Goal: Task Accomplishment & Management: Complete application form

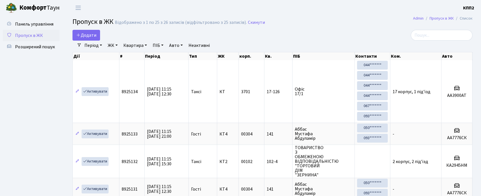
select select "25"
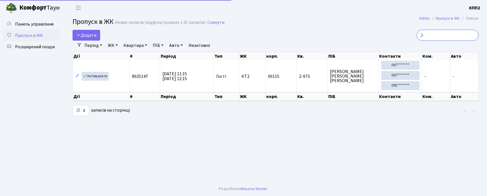
type input "2"
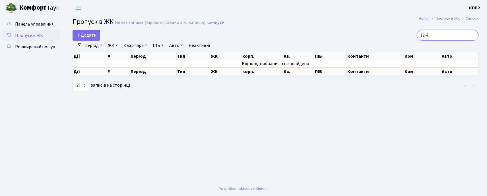
type input "12-4"
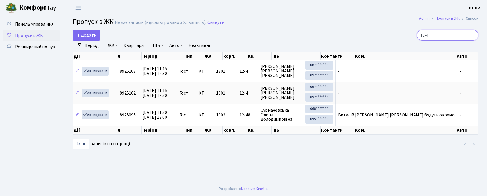
click at [438, 33] on input "12-4" at bounding box center [448, 35] width 62 height 11
click at [439, 33] on input "12-4" at bounding box center [448, 35] width 62 height 11
click at [33, 34] on span "Пропуск в ЖК" at bounding box center [29, 35] width 28 height 6
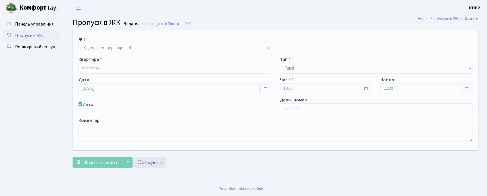
select select "271"
select select "2"
type input "АА9113ВС"
click at [153, 67] on span "Квартира" at bounding box center [173, 68] width 182 height 6
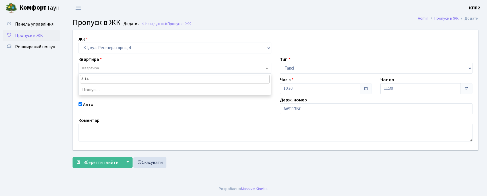
type input "5-149"
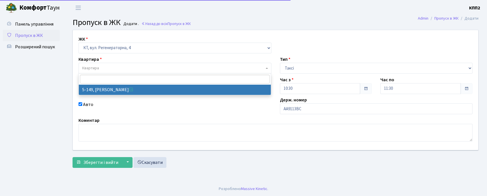
select select "2409"
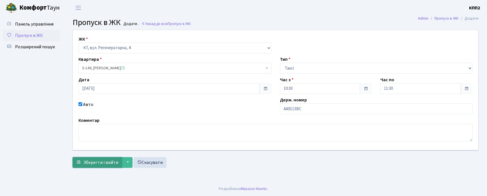
click at [103, 162] on span "Зберегти і вийти" at bounding box center [100, 163] width 35 height 6
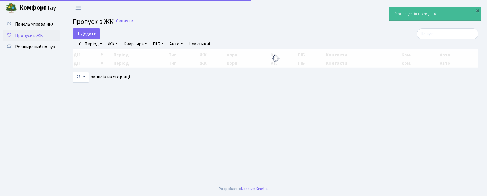
select select "25"
click at [94, 30] on link "Додати" at bounding box center [87, 33] width 28 height 11
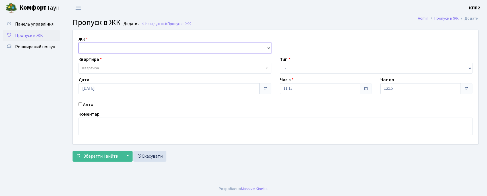
drag, startPoint x: 102, startPoint y: 47, endPoint x: 103, endPoint y: 52, distance: 5.1
click at [102, 47] on select "- КТ, вул. Регенераторна, 4 КТ2, просп. Соборності, 17 КТ3, вул. Березнева, 16 …" at bounding box center [175, 48] width 193 height 11
select select "271"
click at [79, 43] on select "- КТ, вул. Регенераторна, 4 КТ2, просп. Соборності, 17 КТ3, вул. Березнева, 16 …" at bounding box center [175, 48] width 193 height 11
select select
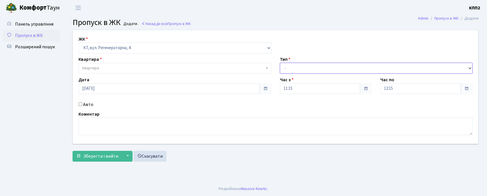
click at [314, 70] on select "- Доставка Таксі Гості Сервіс" at bounding box center [376, 68] width 193 height 11
select select "2"
click at [280, 63] on select "- Доставка Таксі Гості Сервіс" at bounding box center [376, 68] width 193 height 11
click at [89, 105] on label "Авто" at bounding box center [88, 104] width 10 height 7
click at [82, 105] on input "Авто" at bounding box center [81, 104] width 4 height 4
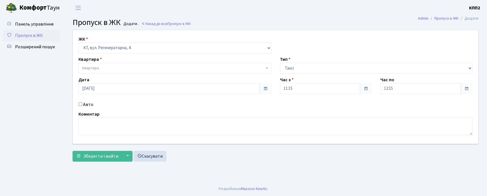
checkbox input "true"
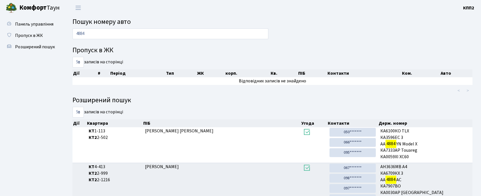
click at [127, 36] on input "4884" at bounding box center [171, 33] width 196 height 11
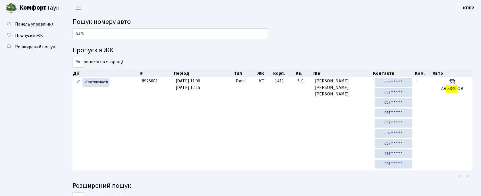
click at [99, 31] on input "5340" at bounding box center [171, 33] width 196 height 11
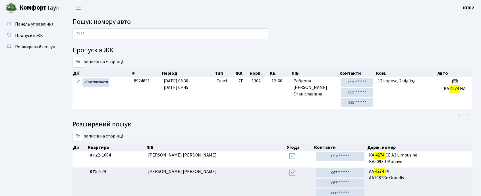
click at [132, 29] on input "4274" at bounding box center [171, 33] width 196 height 11
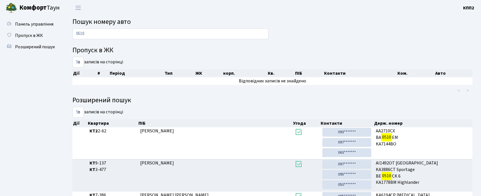
click at [230, 35] on input "0510" at bounding box center [171, 33] width 196 height 11
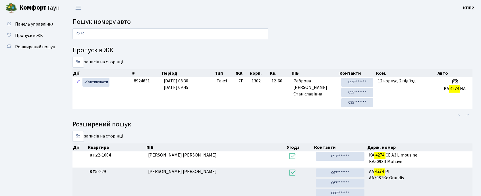
click at [183, 32] on input "4274" at bounding box center [171, 33] width 196 height 11
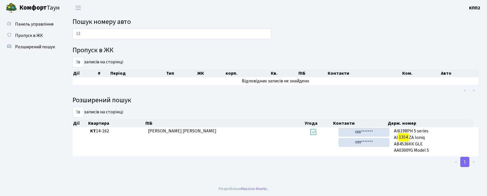
type input "1"
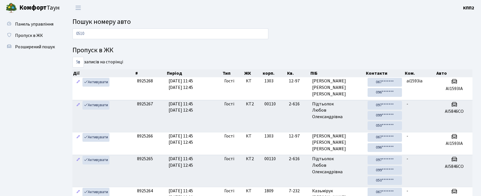
type input "0510"
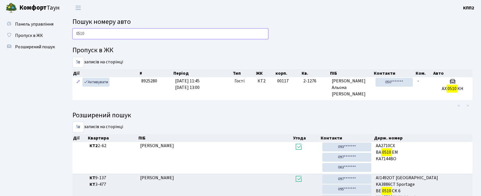
click at [120, 36] on input "0510" at bounding box center [171, 33] width 196 height 11
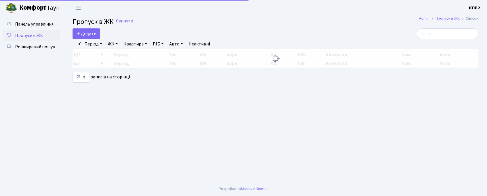
select select "25"
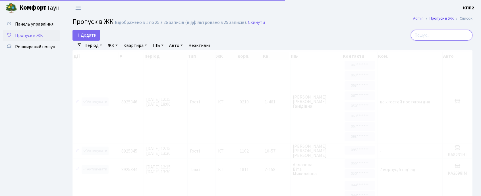
drag, startPoint x: 442, startPoint y: 34, endPoint x: 438, endPoint y: 17, distance: 17.4
click at [442, 30] on input "search" at bounding box center [442, 35] width 62 height 11
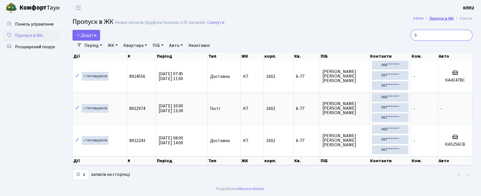
type input "6"
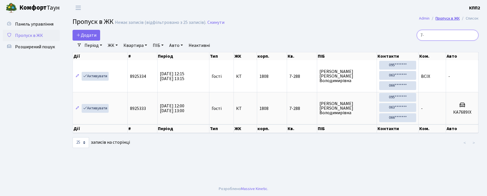
type input "7"
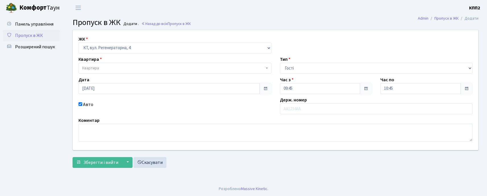
select select "271"
select select "3"
